Goal: Task Accomplishment & Management: Use online tool/utility

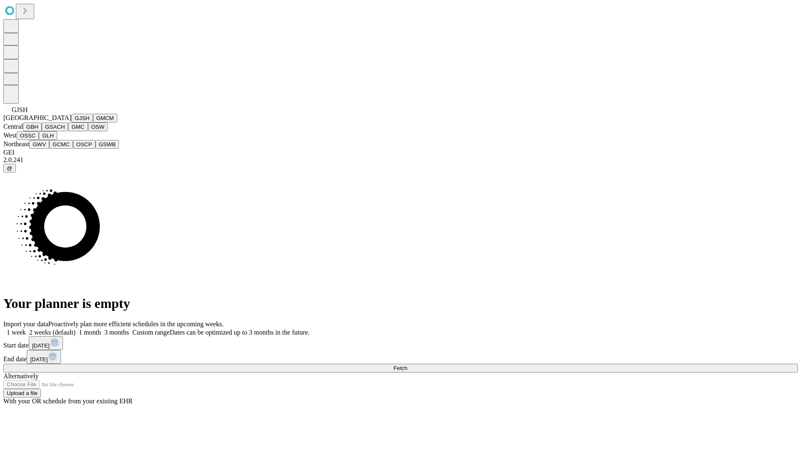
click at [71, 123] on button "GJSH" at bounding box center [82, 118] width 22 height 9
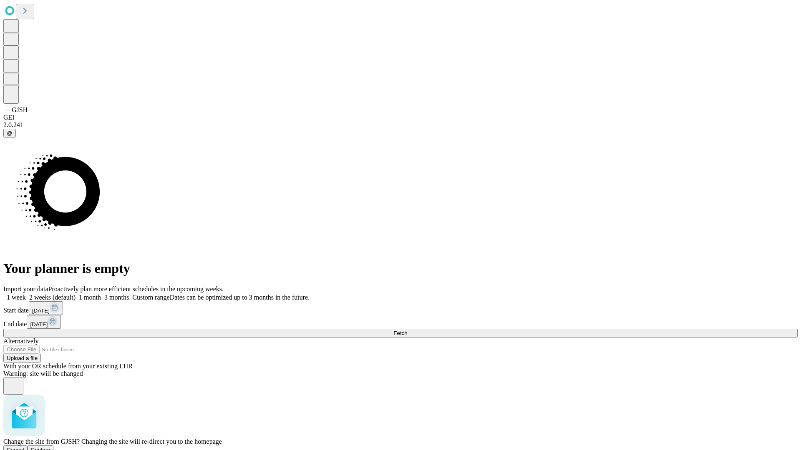
click at [50, 447] on span "Confirm" at bounding box center [41, 450] width 20 height 6
click at [75, 294] on label "2 weeks (default)" at bounding box center [51, 297] width 50 height 7
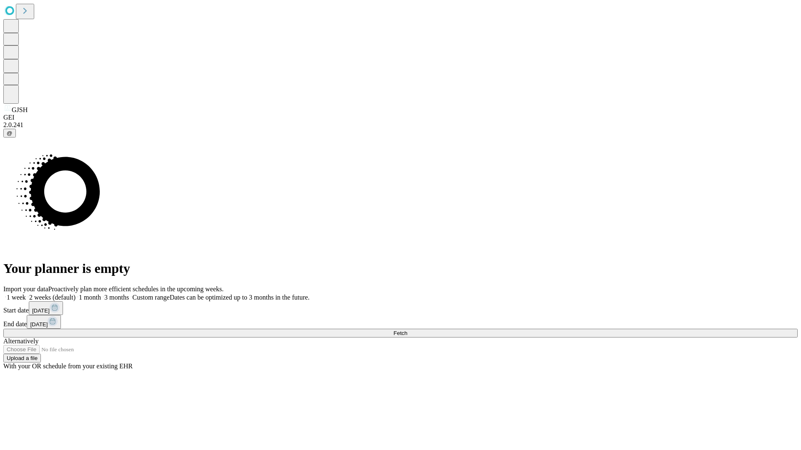
click at [407, 330] on span "Fetch" at bounding box center [400, 333] width 14 height 6
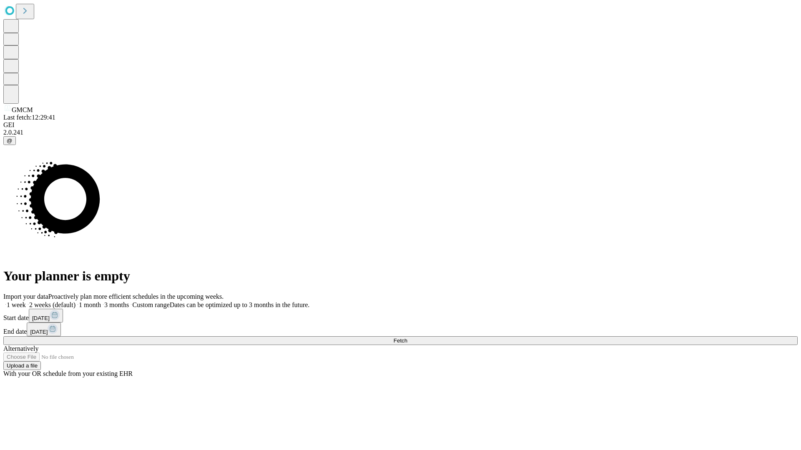
click at [75, 302] on label "2 weeks (default)" at bounding box center [51, 305] width 50 height 7
click at [407, 338] on span "Fetch" at bounding box center [400, 341] width 14 height 6
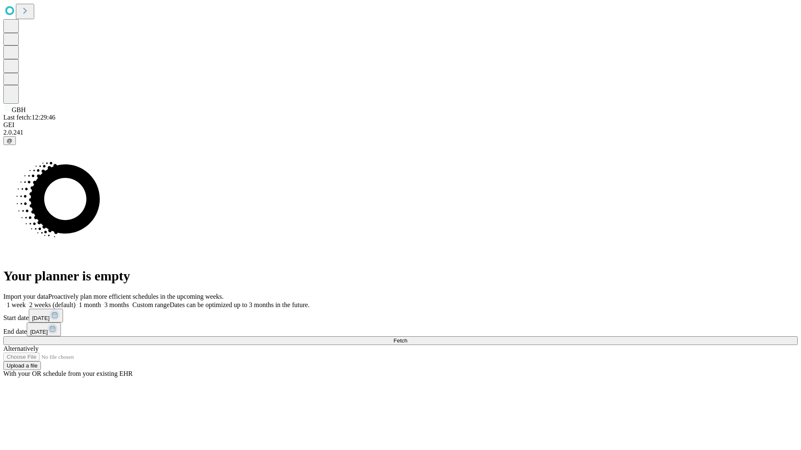
click at [75, 302] on label "2 weeks (default)" at bounding box center [51, 305] width 50 height 7
click at [407, 338] on span "Fetch" at bounding box center [400, 341] width 14 height 6
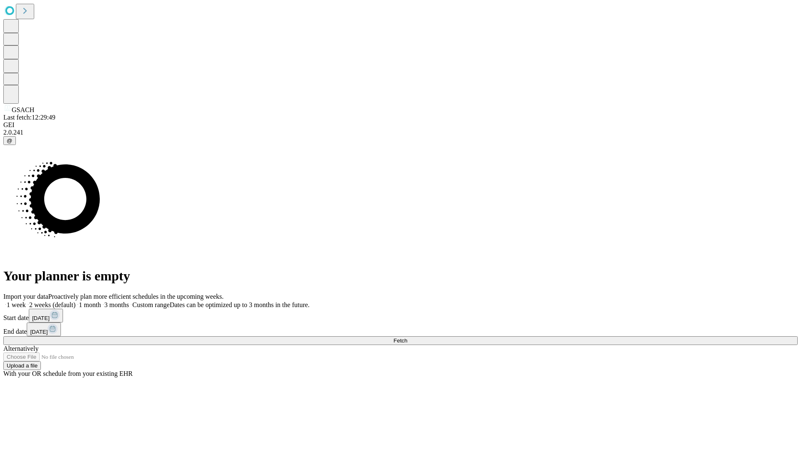
click at [75, 302] on label "2 weeks (default)" at bounding box center [51, 305] width 50 height 7
click at [407, 338] on span "Fetch" at bounding box center [400, 341] width 14 height 6
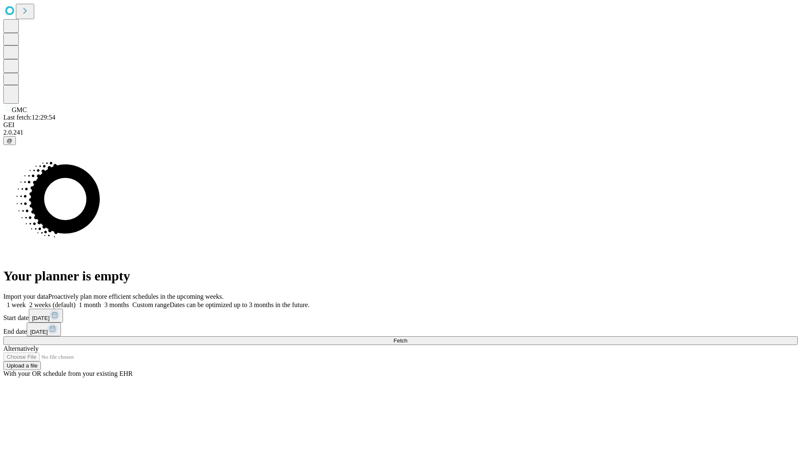
click at [75, 302] on label "2 weeks (default)" at bounding box center [51, 305] width 50 height 7
click at [407, 338] on span "Fetch" at bounding box center [400, 341] width 14 height 6
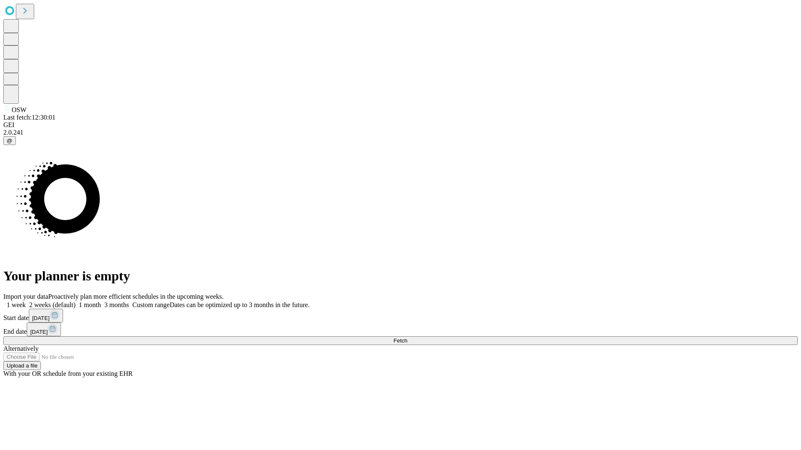
click at [75, 302] on label "2 weeks (default)" at bounding box center [51, 305] width 50 height 7
click at [407, 338] on span "Fetch" at bounding box center [400, 341] width 14 height 6
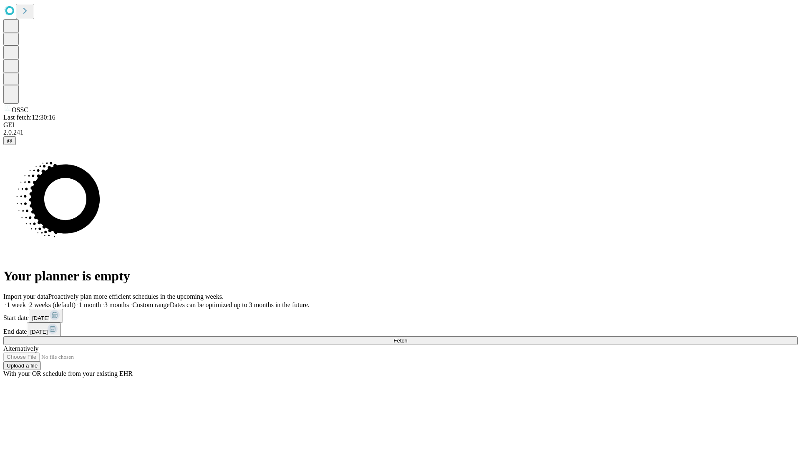
click at [75, 302] on label "2 weeks (default)" at bounding box center [51, 305] width 50 height 7
click at [407, 338] on span "Fetch" at bounding box center [400, 341] width 14 height 6
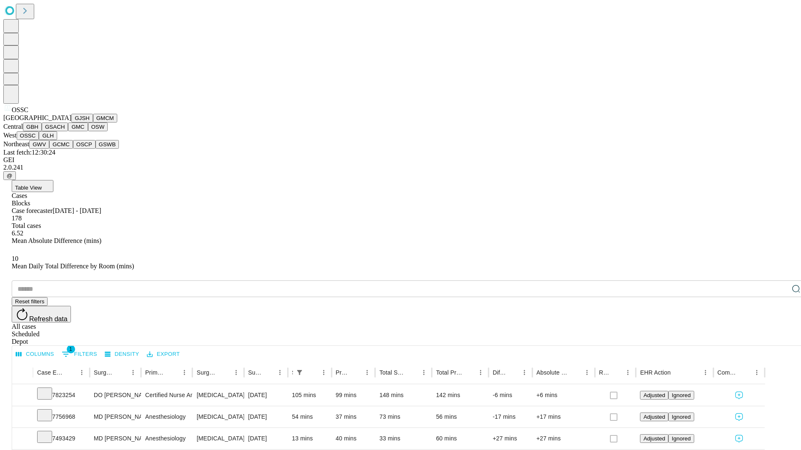
click at [57, 140] on button "GLH" at bounding box center [48, 135] width 18 height 9
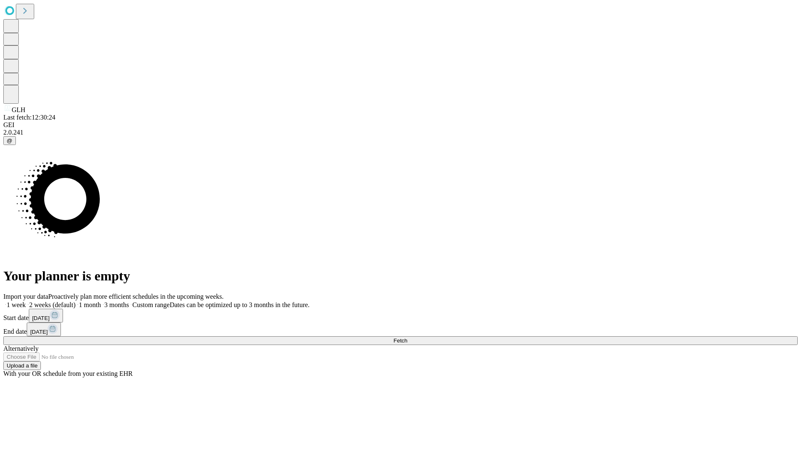
click at [75, 302] on label "2 weeks (default)" at bounding box center [51, 305] width 50 height 7
click at [407, 338] on span "Fetch" at bounding box center [400, 341] width 14 height 6
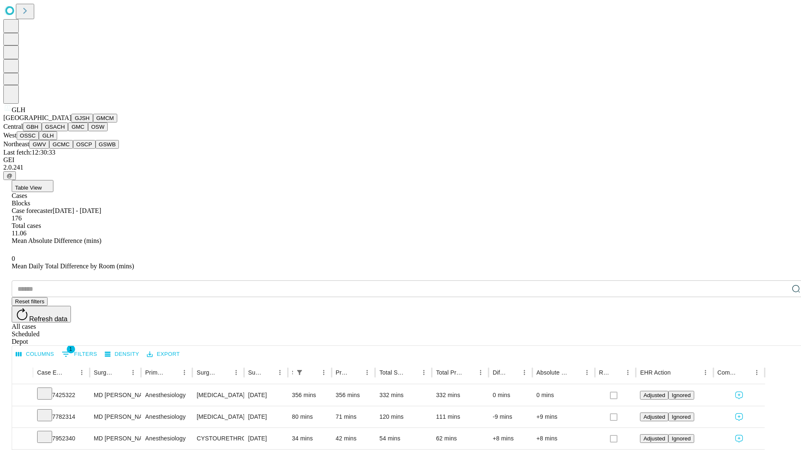
click at [49, 149] on button "GWV" at bounding box center [39, 144] width 20 height 9
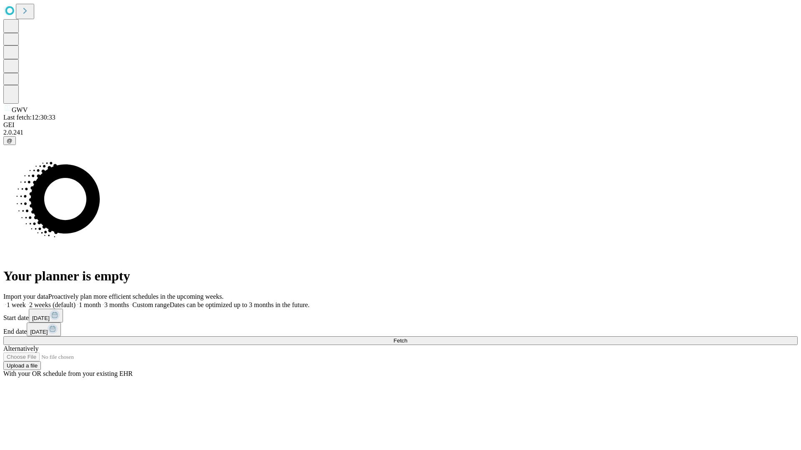
click at [407, 338] on span "Fetch" at bounding box center [400, 341] width 14 height 6
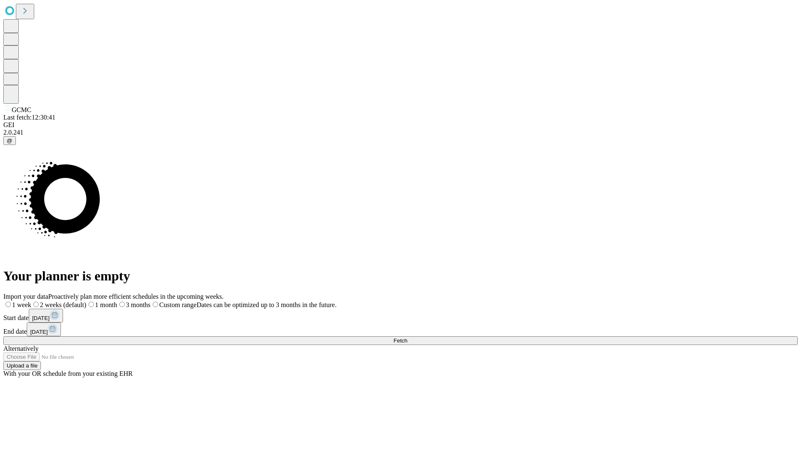
click at [86, 302] on label "2 weeks (default)" at bounding box center [58, 305] width 55 height 7
click at [407, 338] on span "Fetch" at bounding box center [400, 341] width 14 height 6
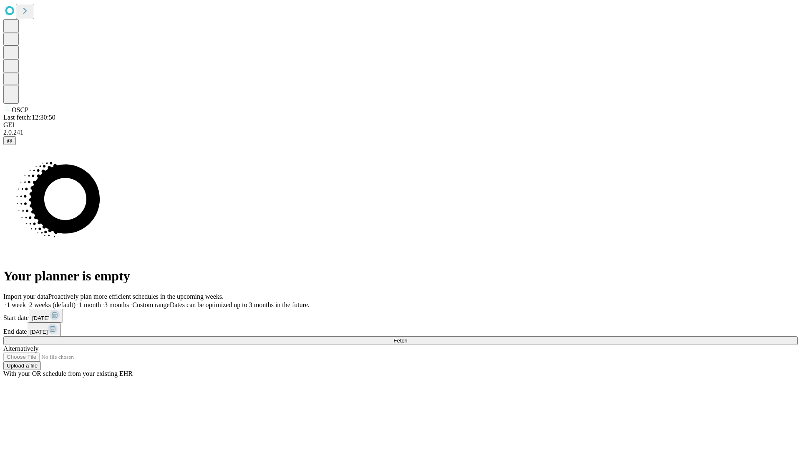
click at [75, 302] on label "2 weeks (default)" at bounding box center [51, 305] width 50 height 7
click at [407, 338] on span "Fetch" at bounding box center [400, 341] width 14 height 6
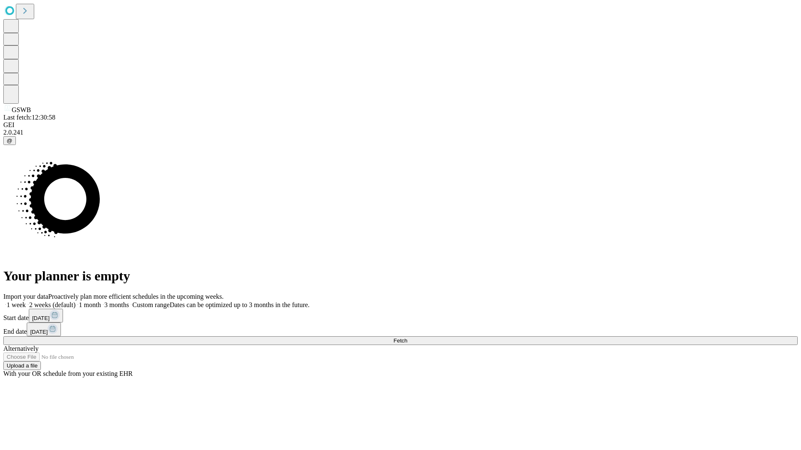
click at [407, 338] on span "Fetch" at bounding box center [400, 341] width 14 height 6
